Goal: Information Seeking & Learning: Learn about a topic

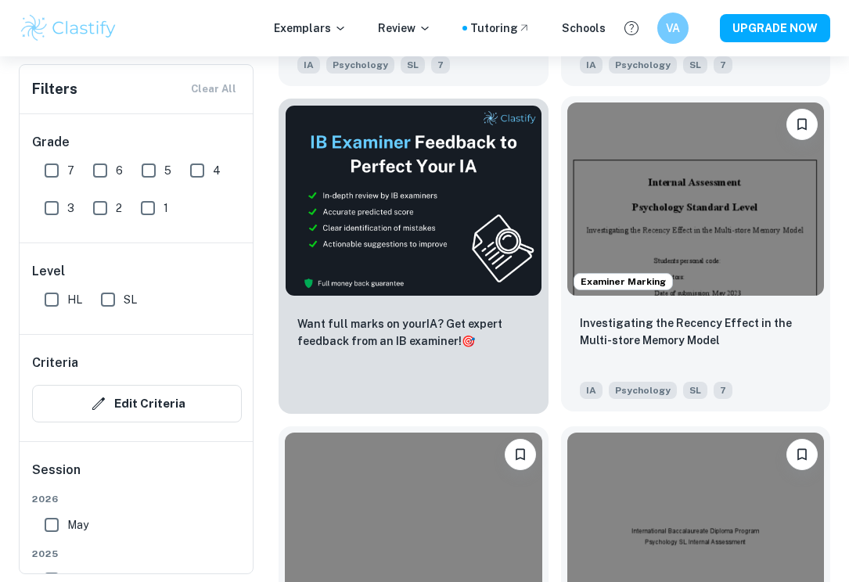
scroll to position [3446, 0]
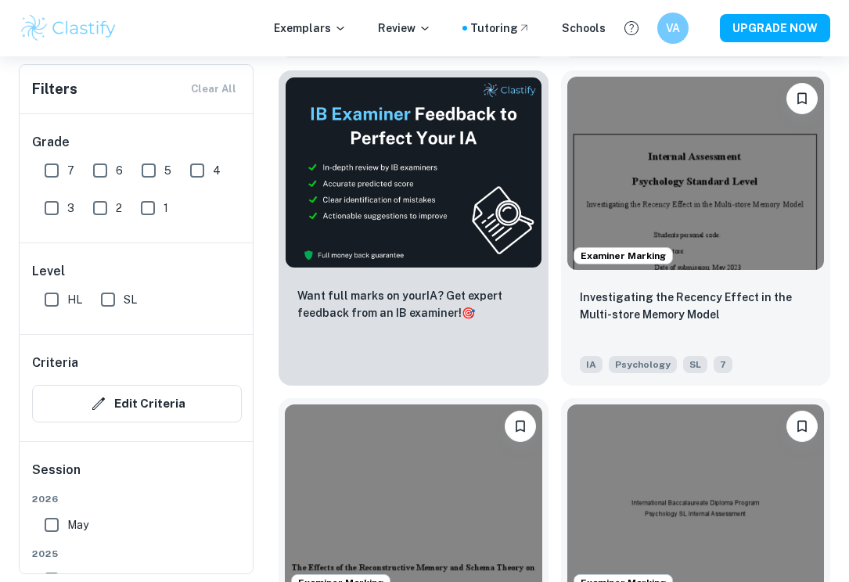
click at [52, 172] on input "7" at bounding box center [51, 170] width 31 height 31
checkbox input "true"
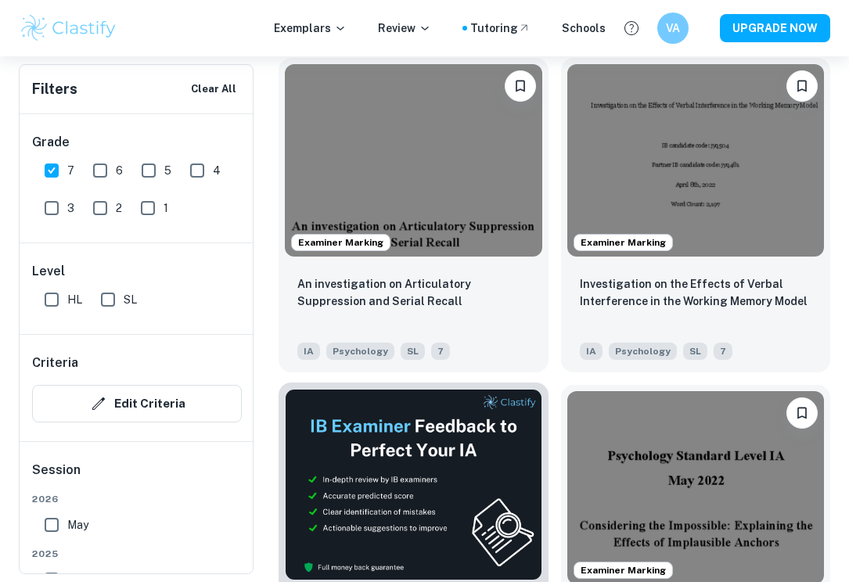
scroll to position [575, 0]
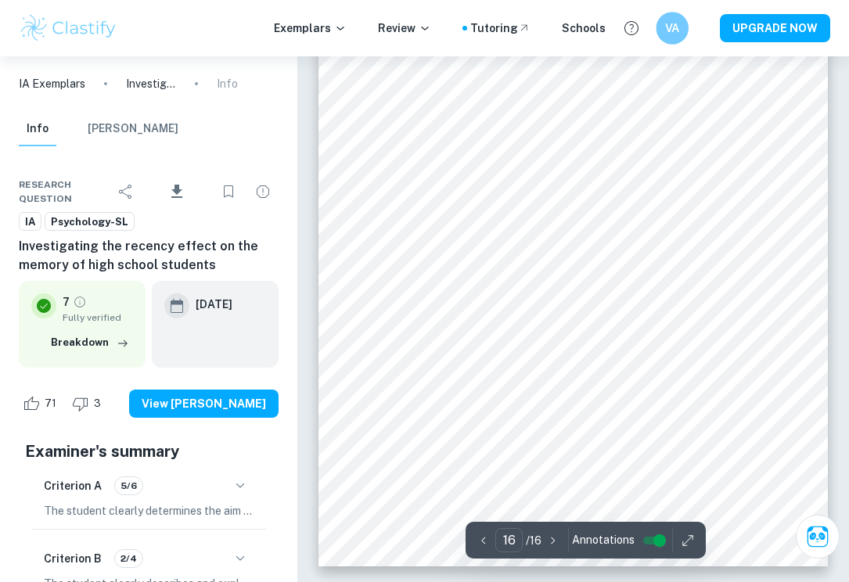
scroll to position [11470, 0]
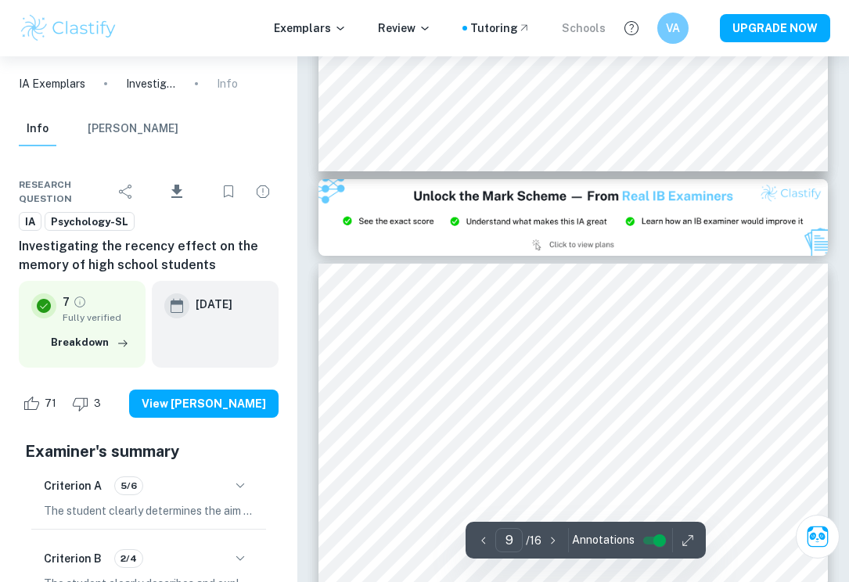
type input "8"
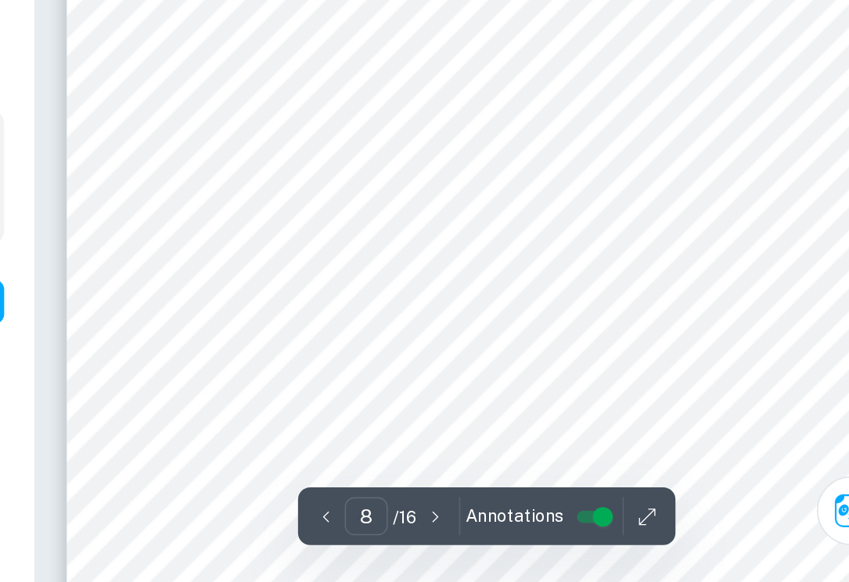
scroll to position [5294, 0]
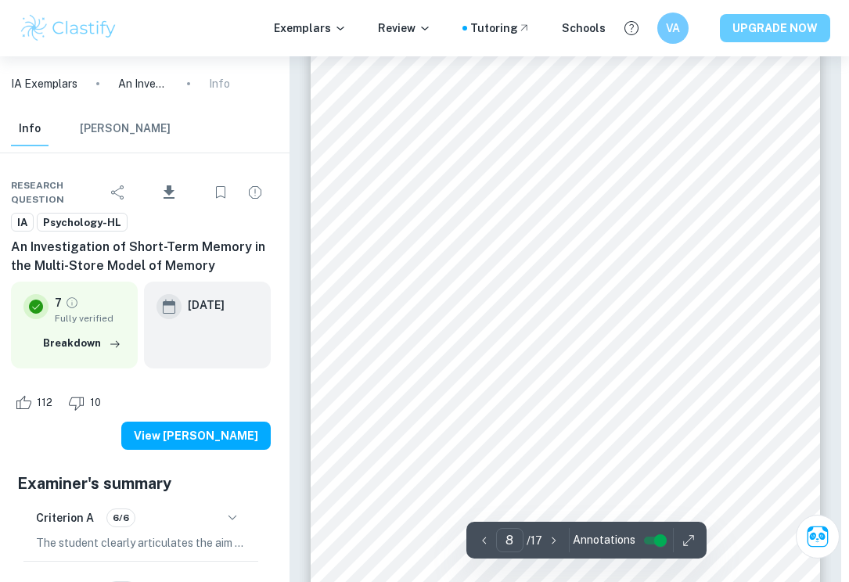
scroll to position [4889, 8]
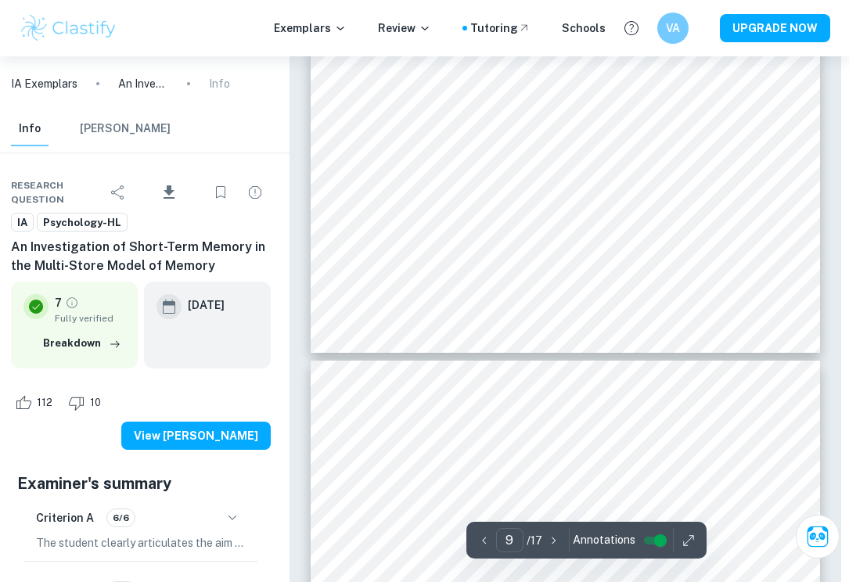
type input "10"
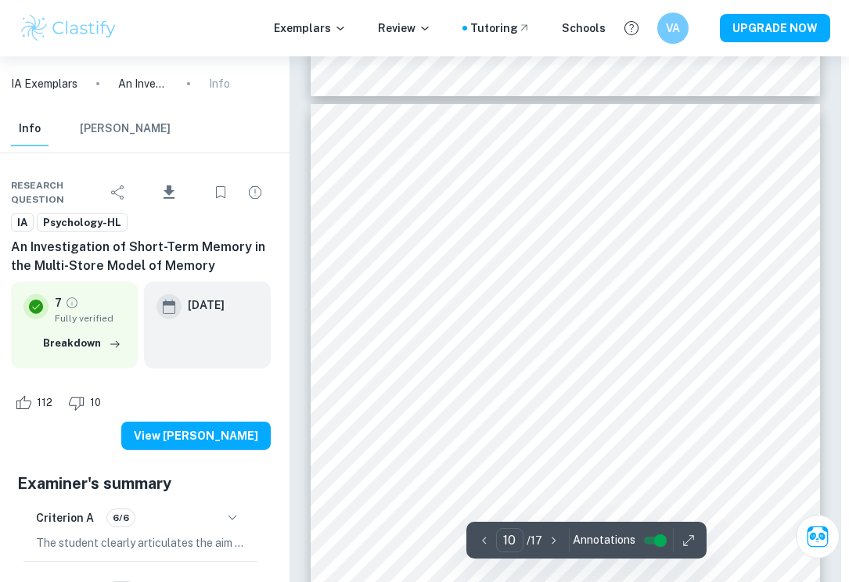
scroll to position [6103, 5]
